Goal: Task Accomplishment & Management: Manage account settings

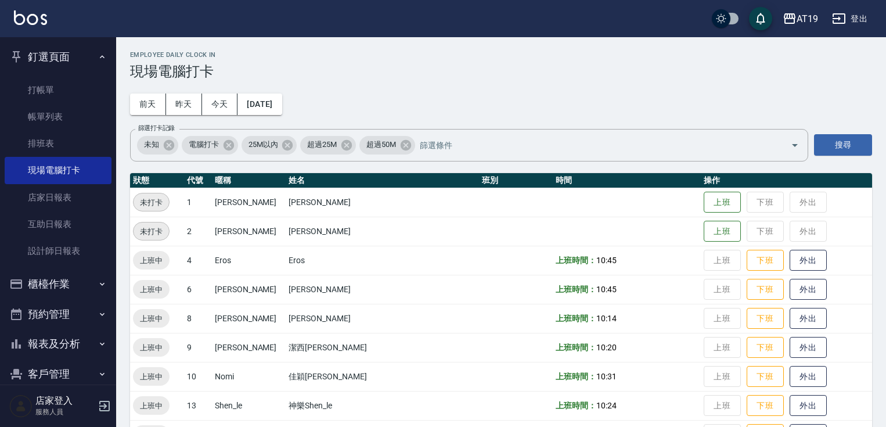
scroll to position [88, 0]
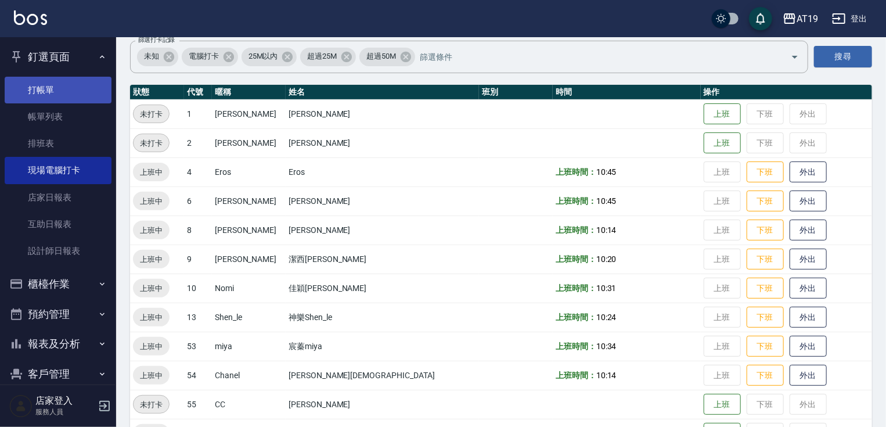
click at [45, 97] on link "打帳單" at bounding box center [58, 90] width 107 height 27
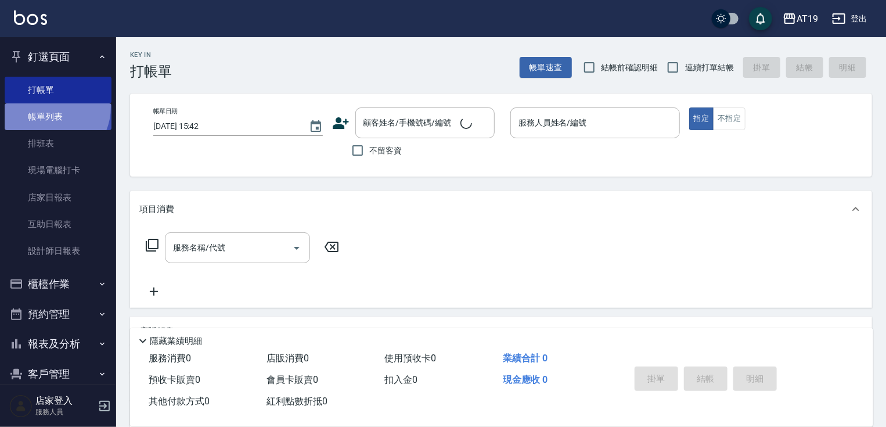
click at [45, 107] on link "帳單列表" at bounding box center [58, 116] width 107 height 27
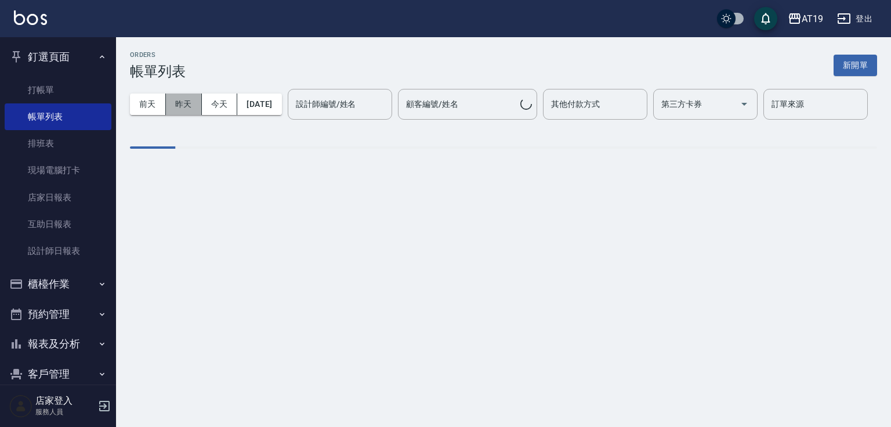
click at [189, 104] on button "昨天" at bounding box center [184, 103] width 36 height 21
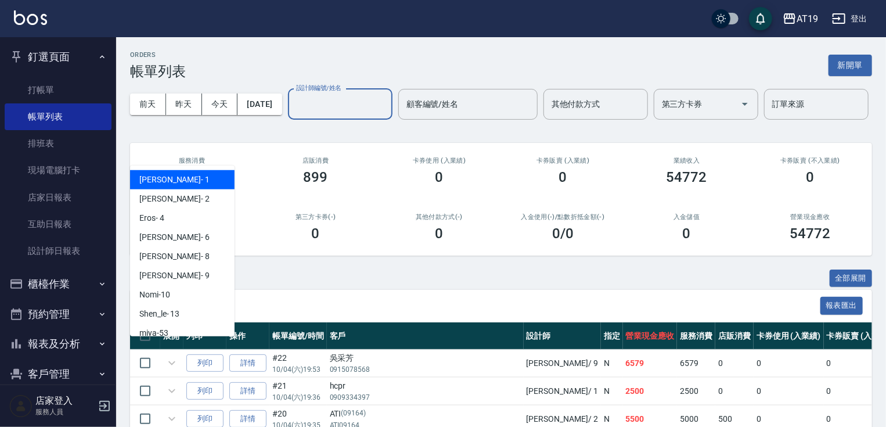
click at [288, 120] on div "設計師編號/姓名 設計師編號/姓名" at bounding box center [340, 104] width 104 height 31
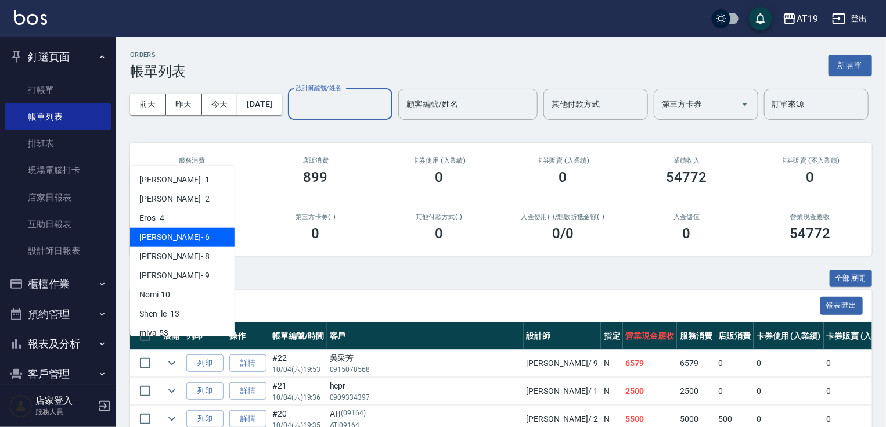
click at [166, 240] on div "[PERSON_NAME] - 6" at bounding box center [182, 236] width 104 height 19
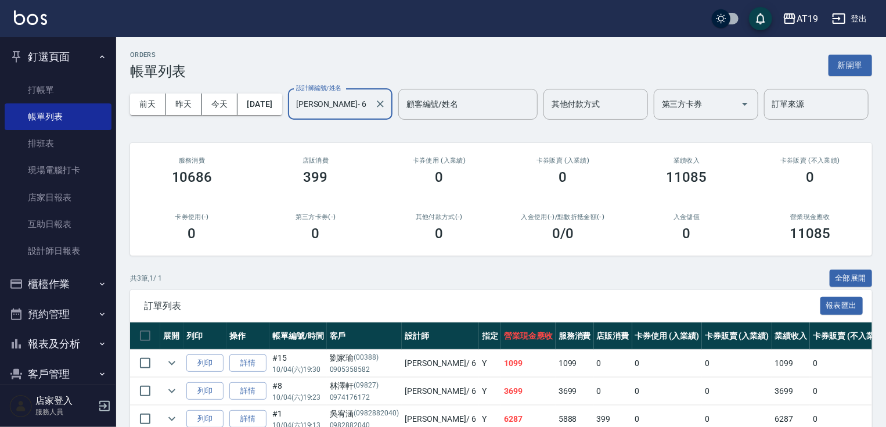
click at [293, 114] on input "[PERSON_NAME]- 6" at bounding box center [331, 104] width 77 height 20
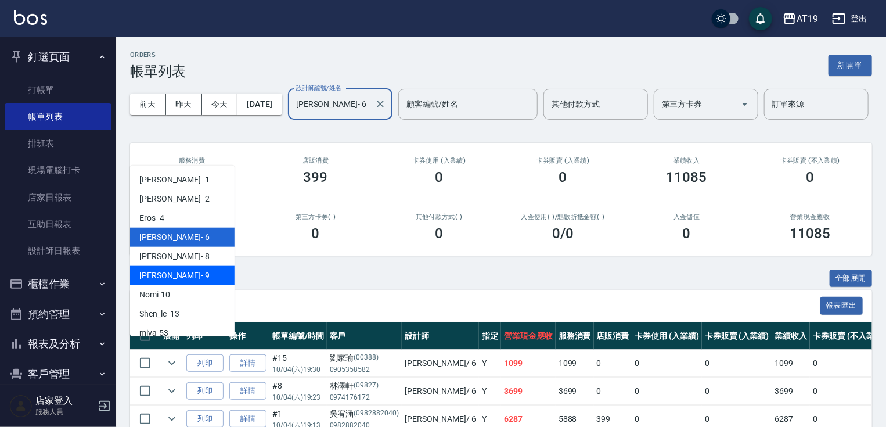
click at [145, 276] on span "[PERSON_NAME] - 9" at bounding box center [174, 275] width 70 height 12
type input "[PERSON_NAME]- 9"
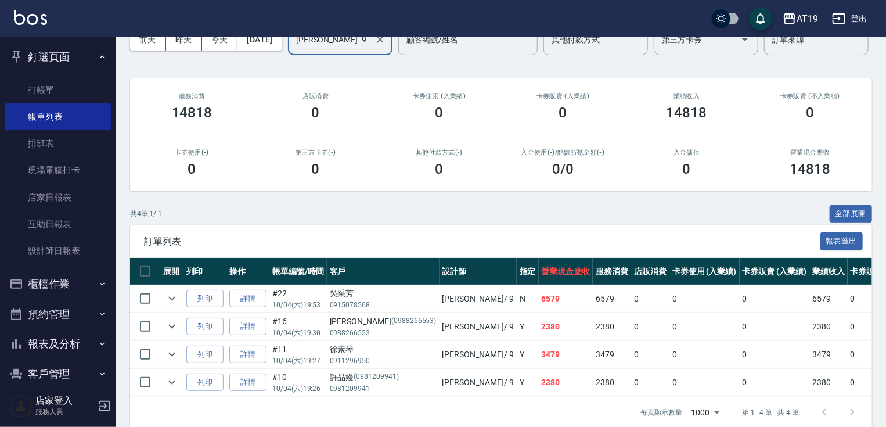
scroll to position [122, 0]
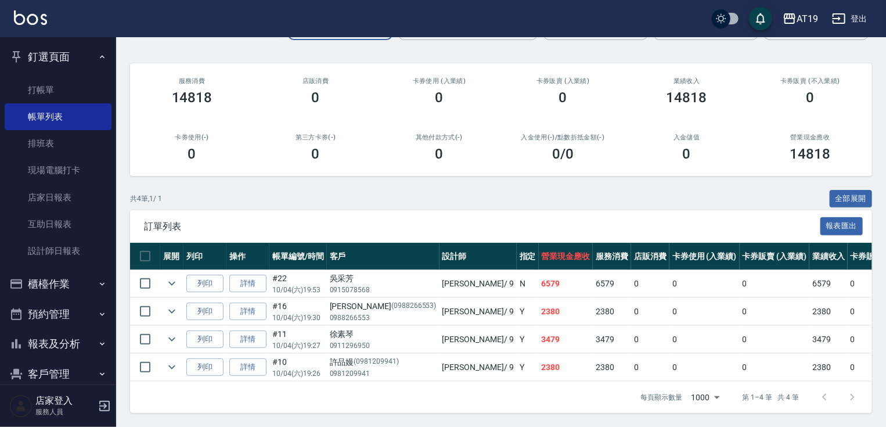
click at [241, 279] on link "詳情" at bounding box center [247, 284] width 37 height 18
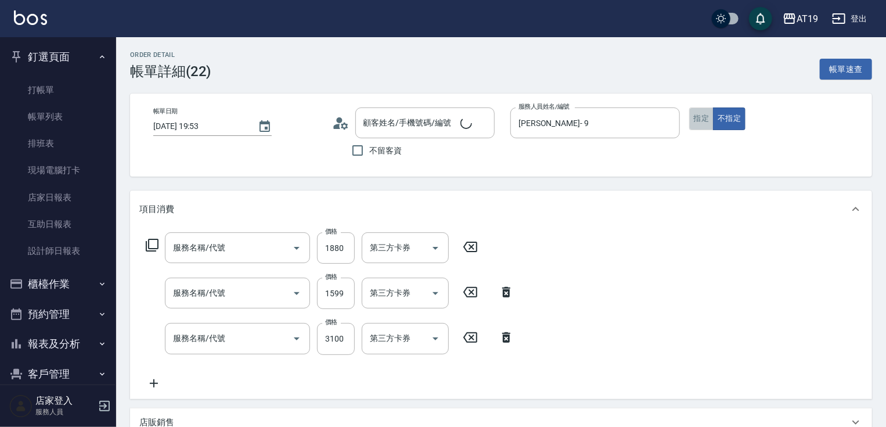
click at [702, 116] on button "指定" at bounding box center [701, 118] width 25 height 23
type input "[DATE] 19:53"
type input "[PERSON_NAME]- 9"
type input "650"
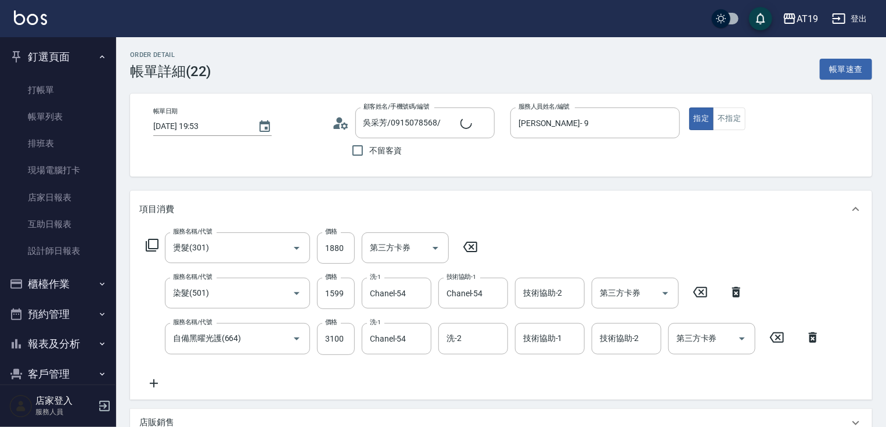
type input "吳采芳/0915078568/"
type input "燙髮(301)"
type input "染髮(501)"
type input "自備黑曜光護(664)"
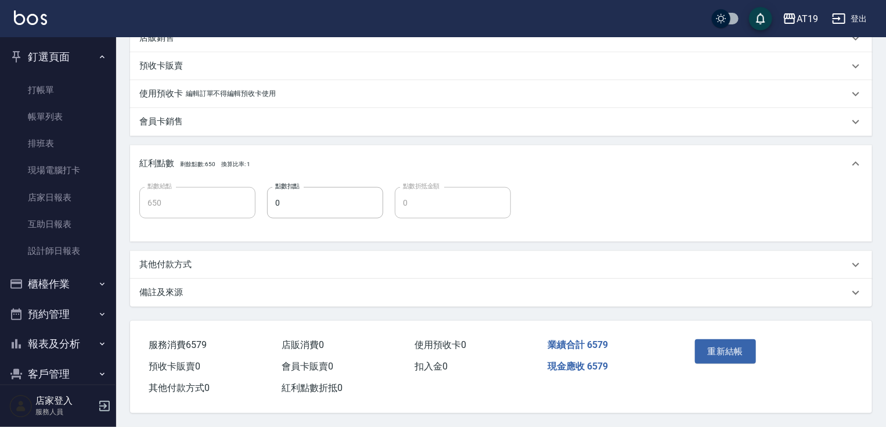
scroll to position [388, 0]
click at [731, 349] on button "重新結帳" at bounding box center [726, 351] width 62 height 24
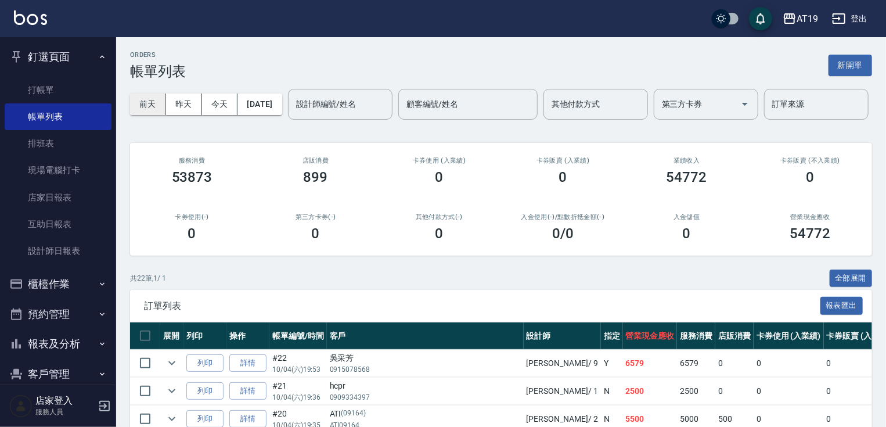
click at [149, 106] on button "前天" at bounding box center [148, 103] width 36 height 21
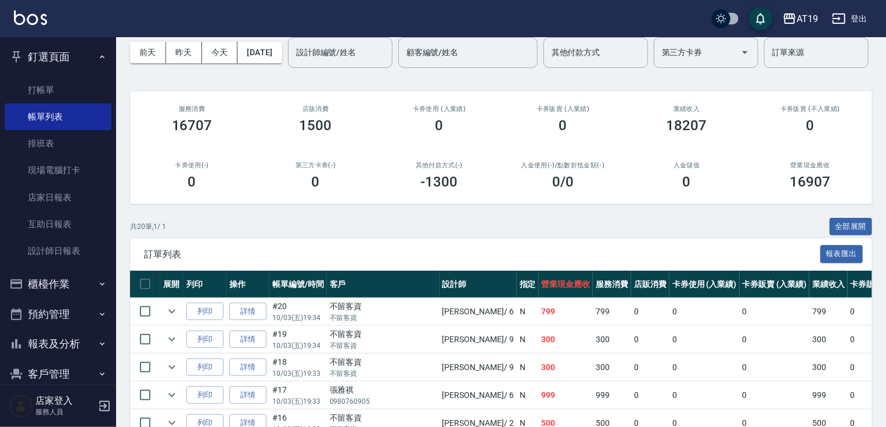
scroll to position [46, 0]
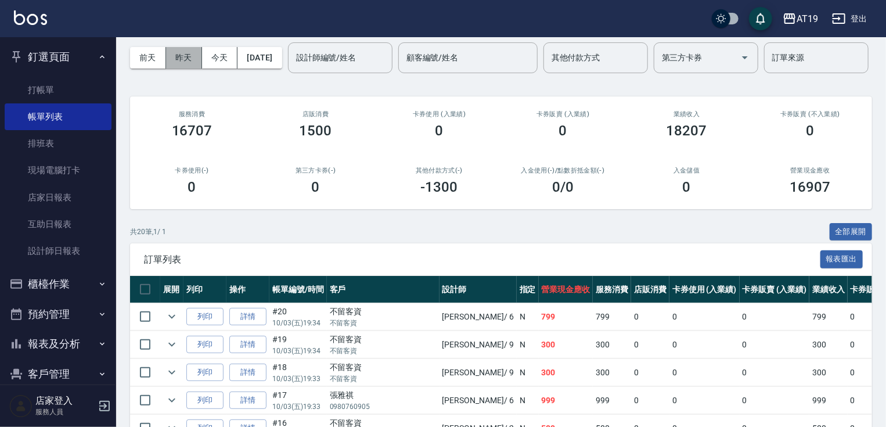
click at [184, 50] on button "昨天" at bounding box center [184, 57] width 36 height 21
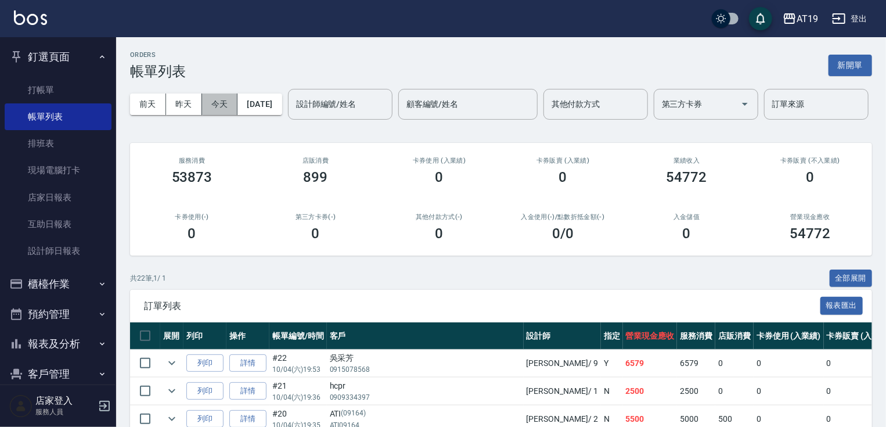
drag, startPoint x: 216, startPoint y: 99, endPoint x: 250, endPoint y: 88, distance: 36.2
click at [217, 100] on button "今天" at bounding box center [220, 103] width 36 height 21
